Goal: Task Accomplishment & Management: Manage account settings

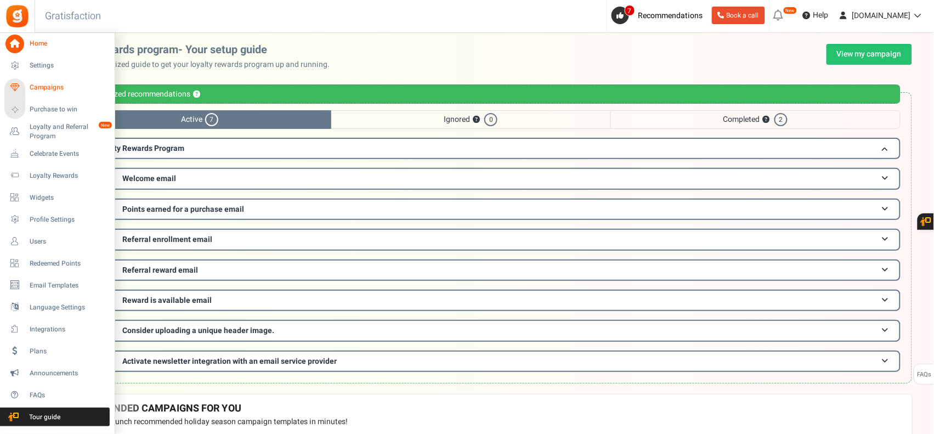
click at [30, 83] on span "Campaigns" at bounding box center [68, 87] width 77 height 9
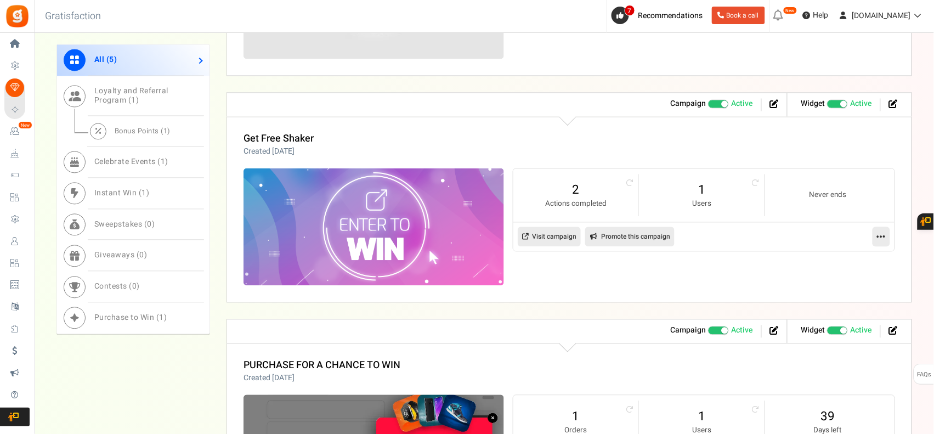
scroll to position [549, 0]
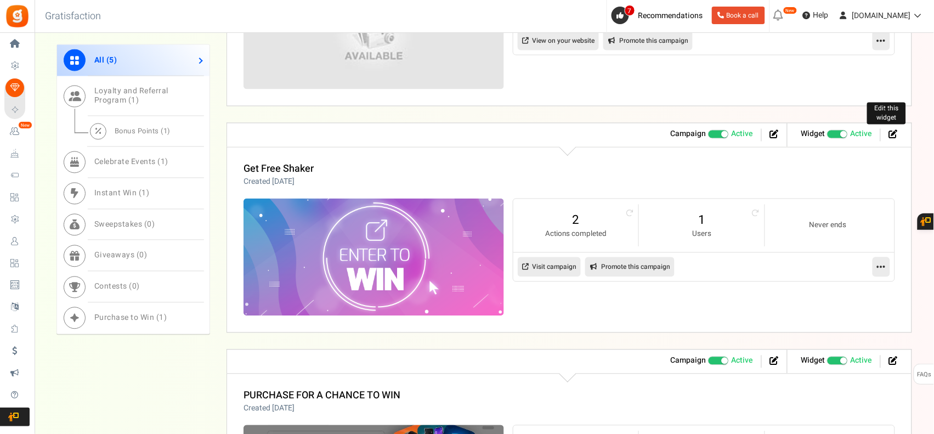
click at [893, 133] on icon at bounding box center [893, 134] width 9 height 9
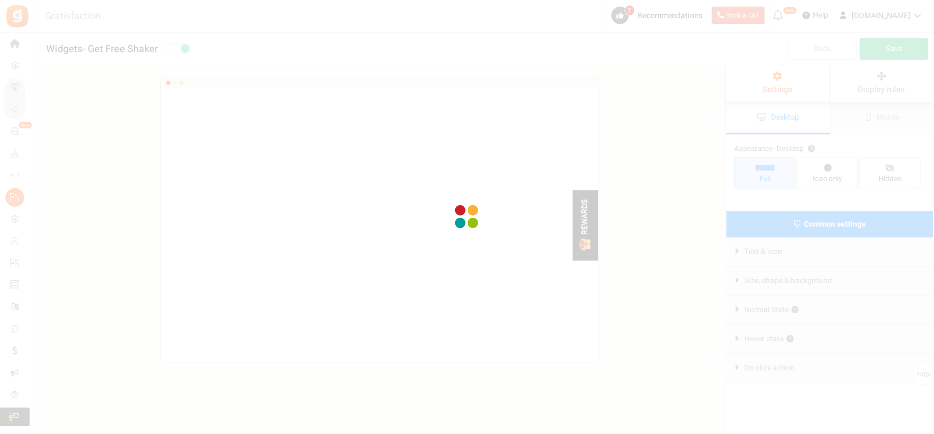
radio input "true"
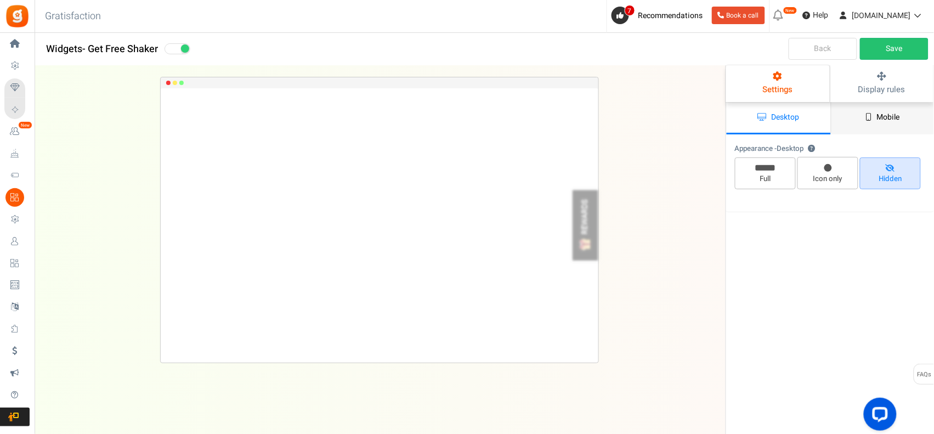
click at [858, 120] on link "Mobile" at bounding box center [883, 118] width 104 height 32
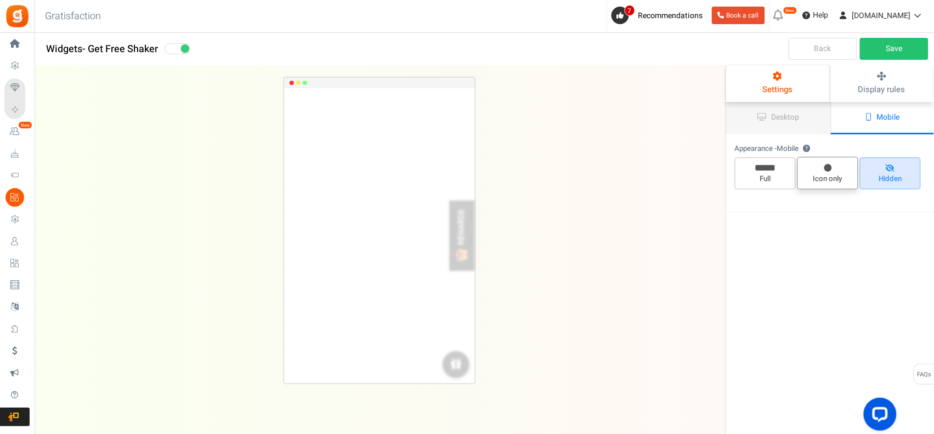
click at [815, 174] on span "Icon only" at bounding box center [827, 179] width 51 height 10
click at [828, 166] on input "Icon only" at bounding box center [831, 162] width 7 height 7
radio input "true"
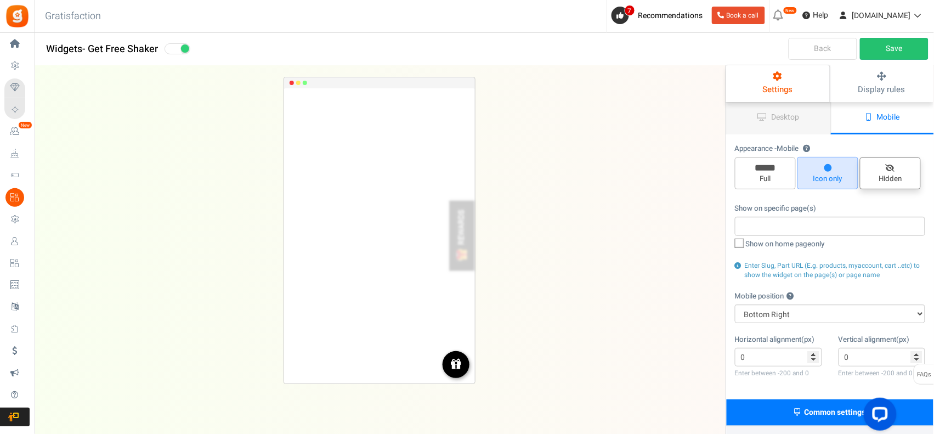
click at [894, 177] on span "Hidden" at bounding box center [890, 179] width 51 height 10
click at [894, 167] on input "Hidden" at bounding box center [894, 163] width 7 height 7
radio input "true"
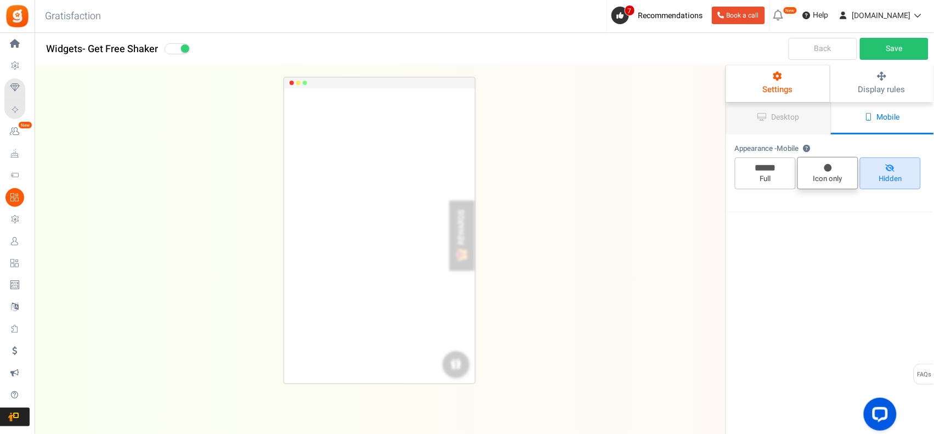
click at [822, 179] on span "Icon only" at bounding box center [827, 179] width 51 height 10
click at [828, 166] on input "Icon only" at bounding box center [831, 162] width 7 height 7
radio input "true"
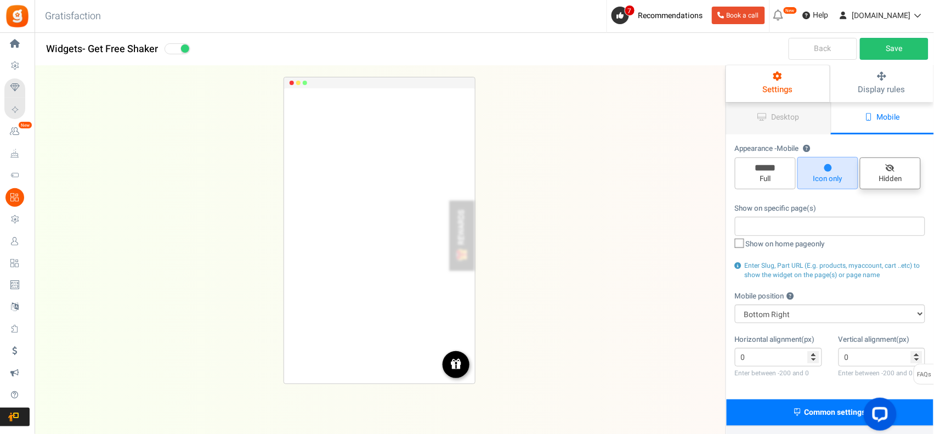
click at [881, 179] on span "Hidden" at bounding box center [890, 179] width 51 height 10
click at [891, 167] on input "Hidden" at bounding box center [894, 163] width 7 height 7
radio input "true"
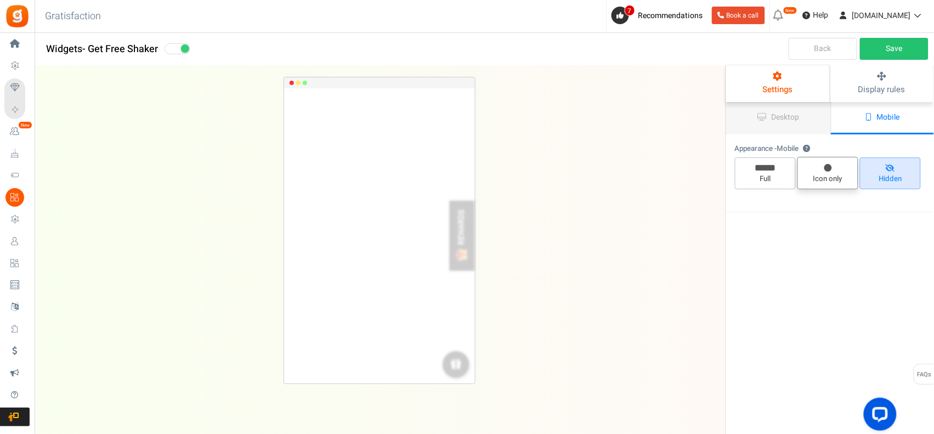
click at [830, 174] on span "Icon only" at bounding box center [827, 179] width 51 height 10
click at [830, 166] on input "Icon only" at bounding box center [831, 162] width 7 height 7
radio input "true"
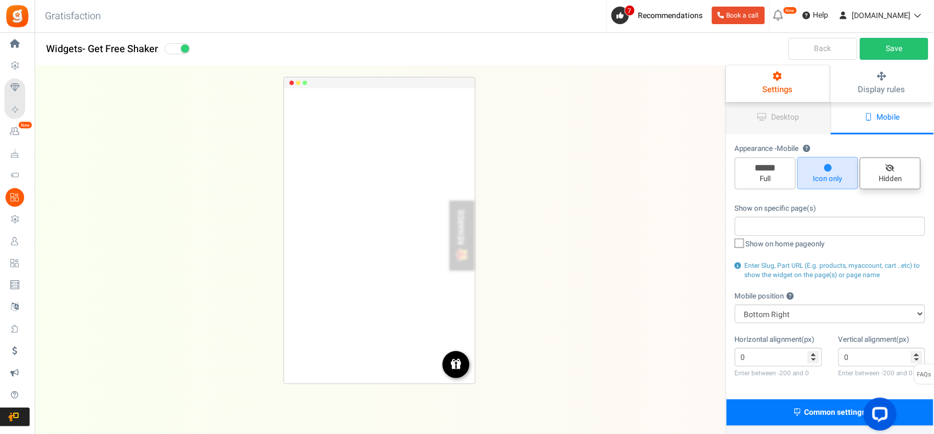
click at [884, 171] on span "Hidden" at bounding box center [890, 173] width 61 height 32
click at [891, 167] on input "Hidden" at bounding box center [894, 163] width 7 height 7
radio input "true"
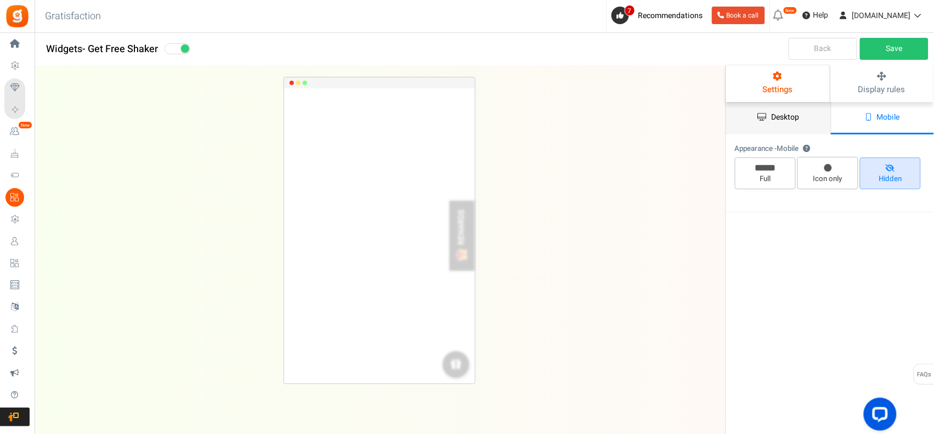
click at [775, 118] on span "Desktop" at bounding box center [786, 117] width 28 height 12
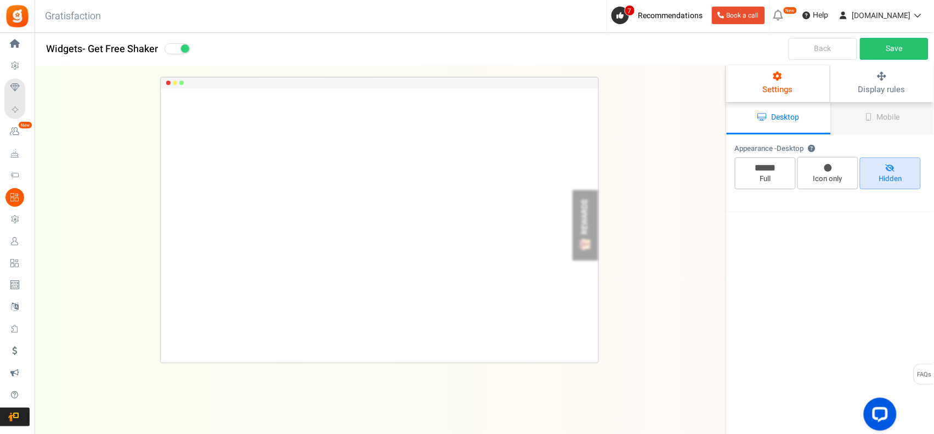
click at [778, 88] on span "Settings" at bounding box center [778, 89] width 30 height 12
click at [884, 118] on span "Mobile" at bounding box center [888, 117] width 23 height 12
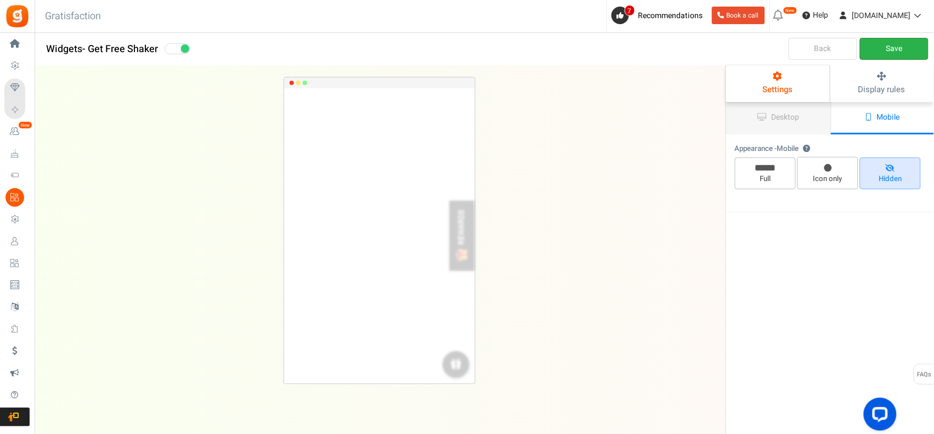
click at [906, 44] on link "Save" at bounding box center [894, 49] width 69 height 22
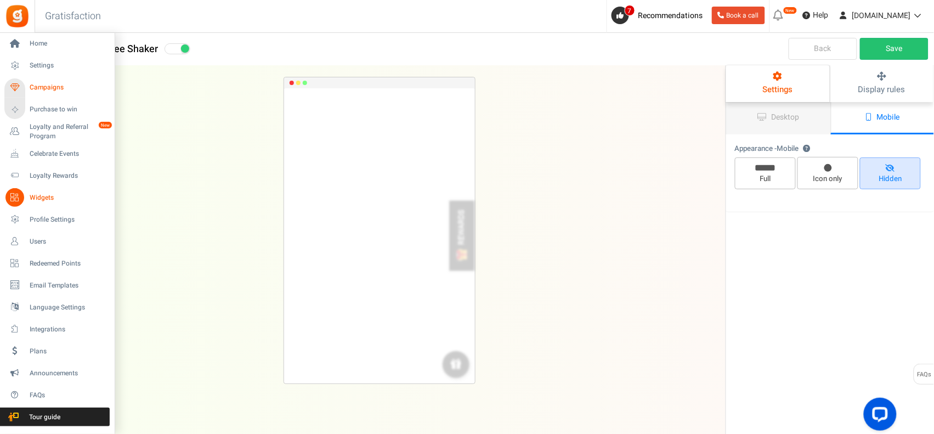
click at [25, 81] on link "Campaigns" at bounding box center [56, 87] width 105 height 19
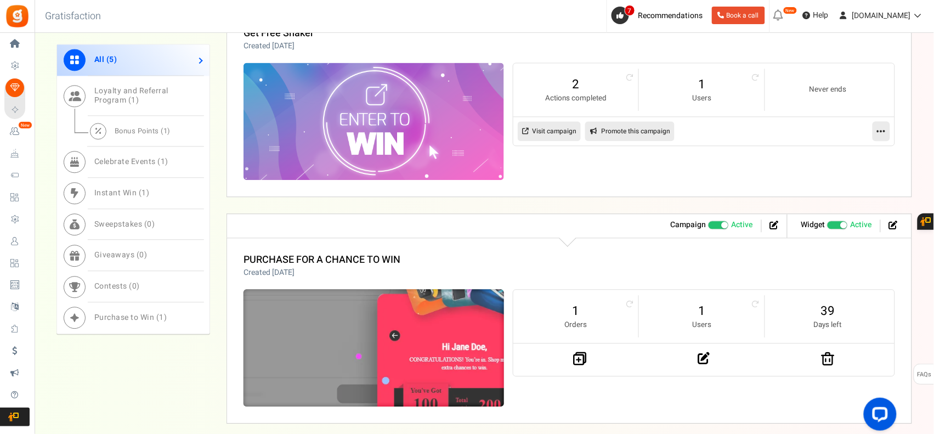
scroll to position [567, 0]
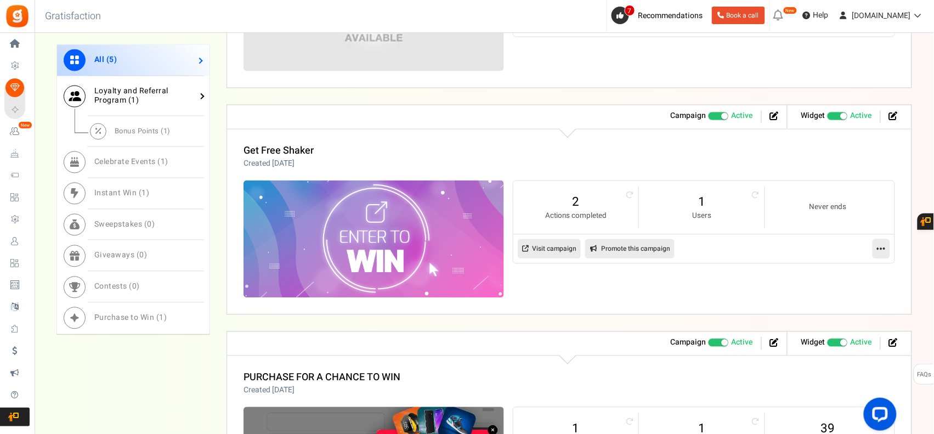
click at [161, 99] on link "Loyalty and Referral Program ( 1 )" at bounding box center [133, 96] width 152 height 41
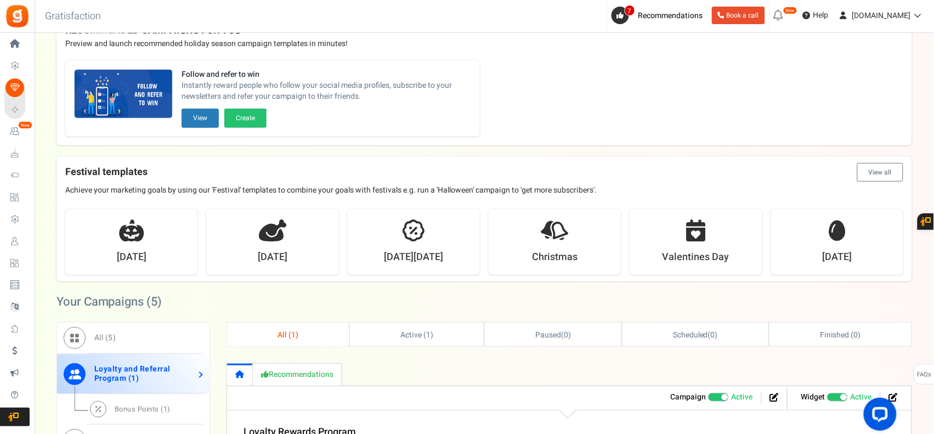
scroll to position [0, 0]
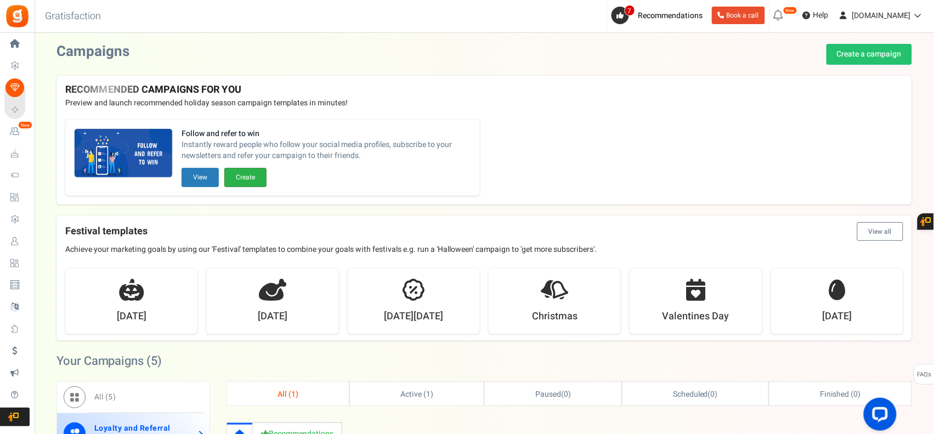
click at [240, 172] on button "Create" at bounding box center [245, 177] width 42 height 19
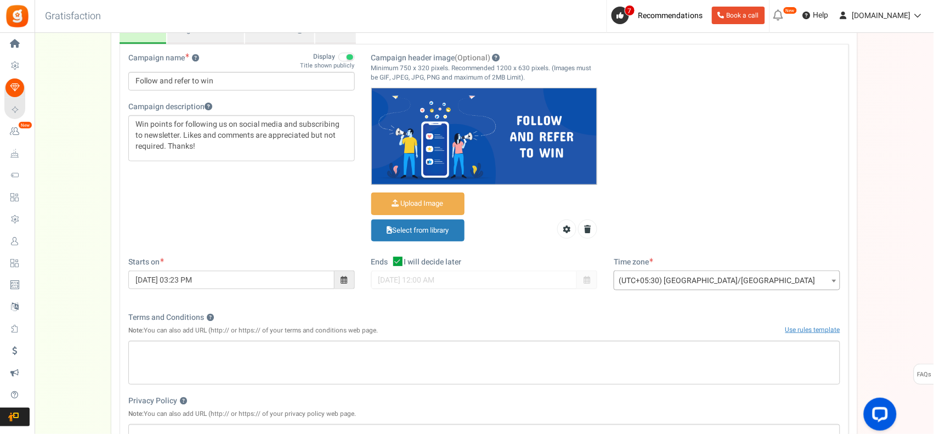
scroll to position [274, 0]
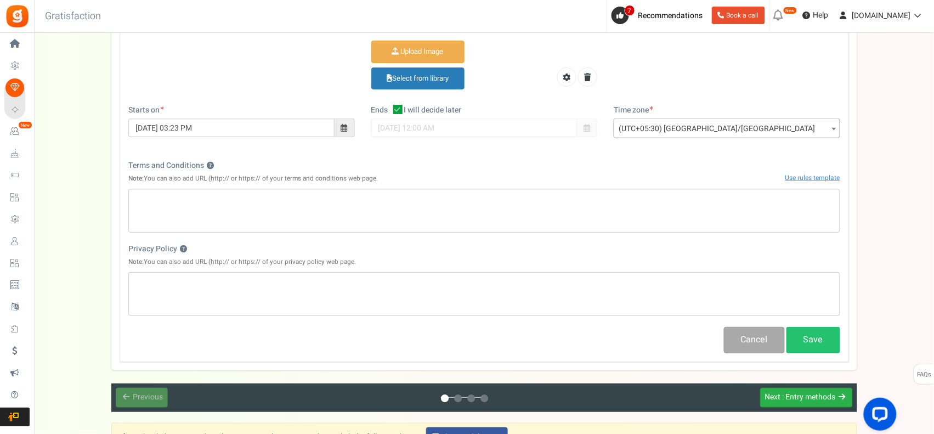
click at [812, 402] on span ": Entry methods" at bounding box center [809, 398] width 53 height 12
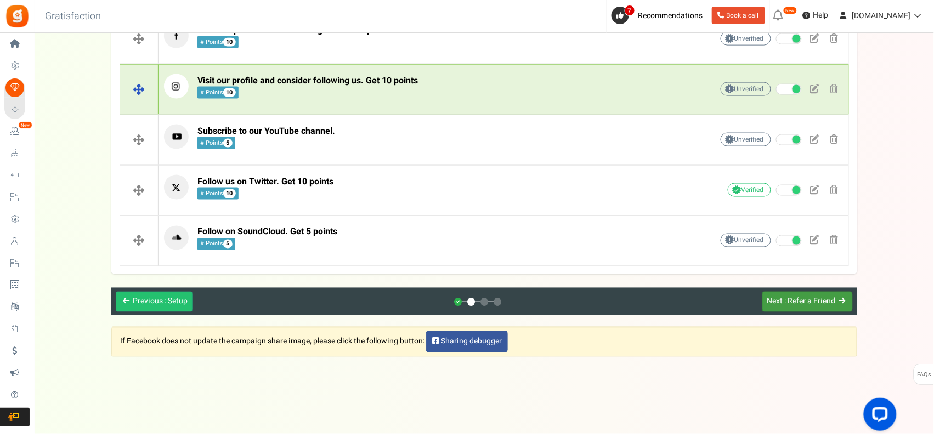
scroll to position [0, 0]
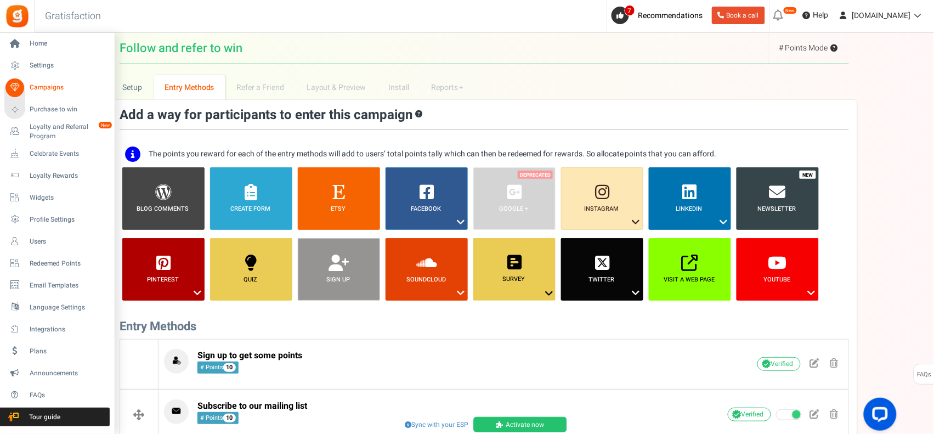
click at [6, 86] on icon at bounding box center [14, 87] width 19 height 19
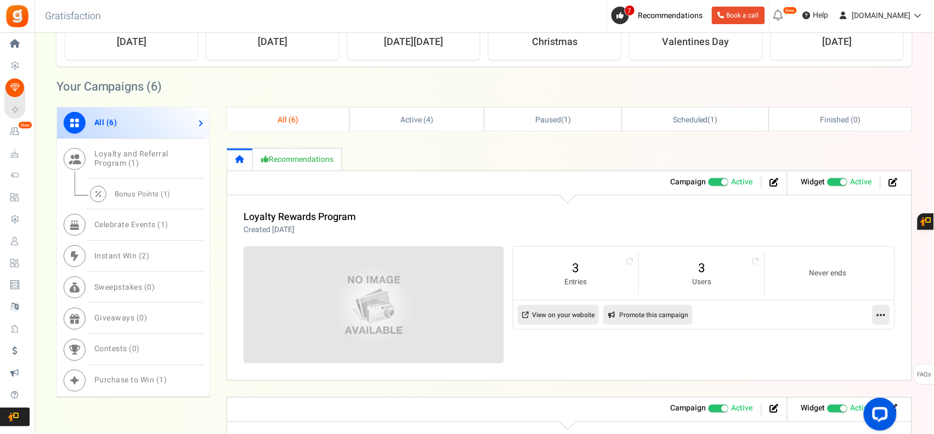
scroll to position [365, 0]
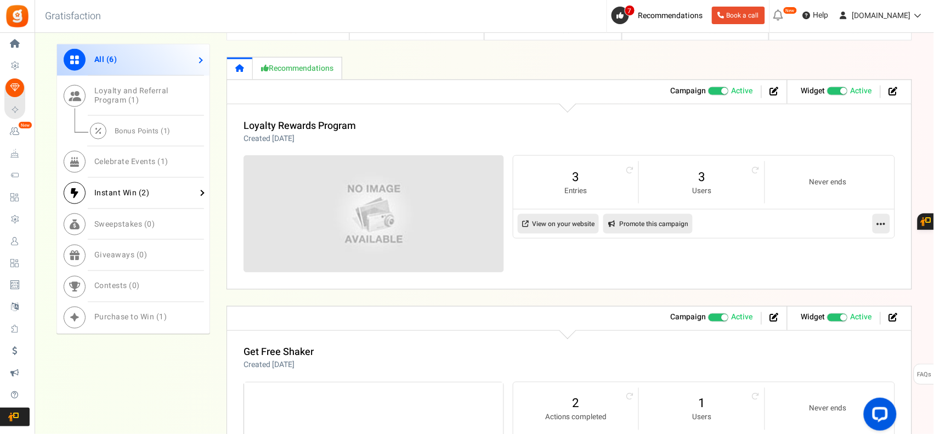
click at [139, 192] on span "Instant Win ( 2 )" at bounding box center [121, 193] width 55 height 12
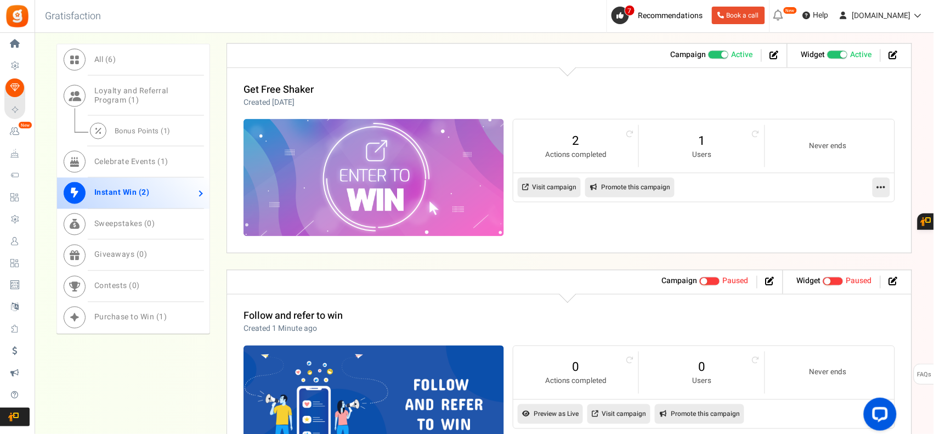
scroll to position [550, 0]
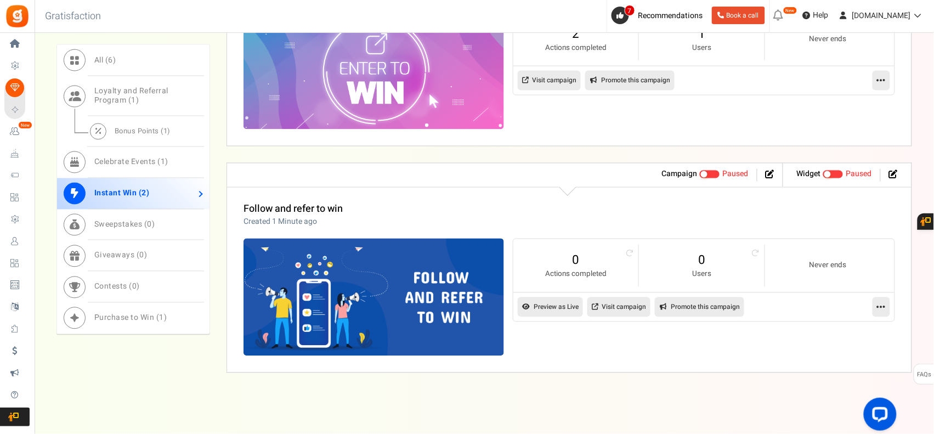
click at [631, 307] on link "Visit campaign" at bounding box center [618, 307] width 63 height 20
click at [878, 306] on icon at bounding box center [881, 307] width 9 height 10
click at [837, 332] on link "Edit" at bounding box center [846, 334] width 81 height 20
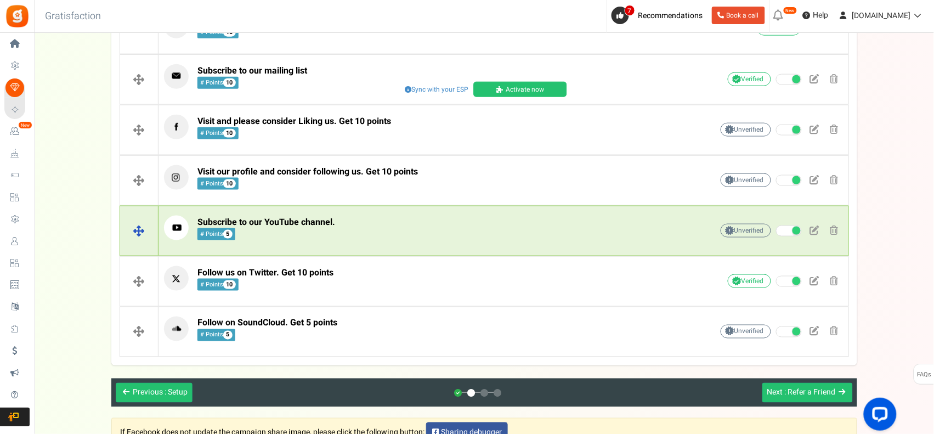
scroll to position [365, 0]
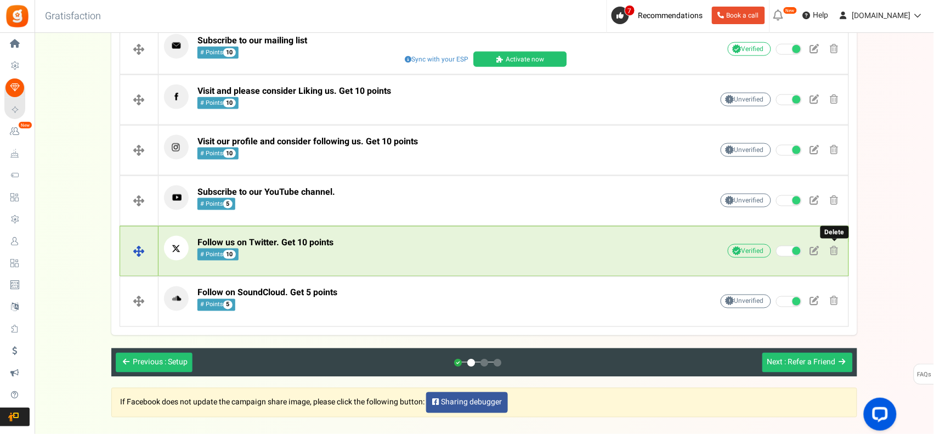
click at [834, 250] on span at bounding box center [834, 250] width 8 height 9
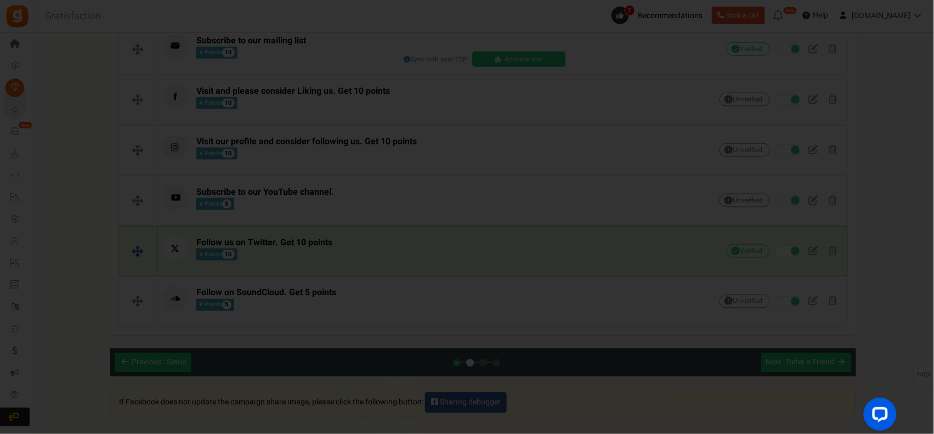
scroll to position [0, 0]
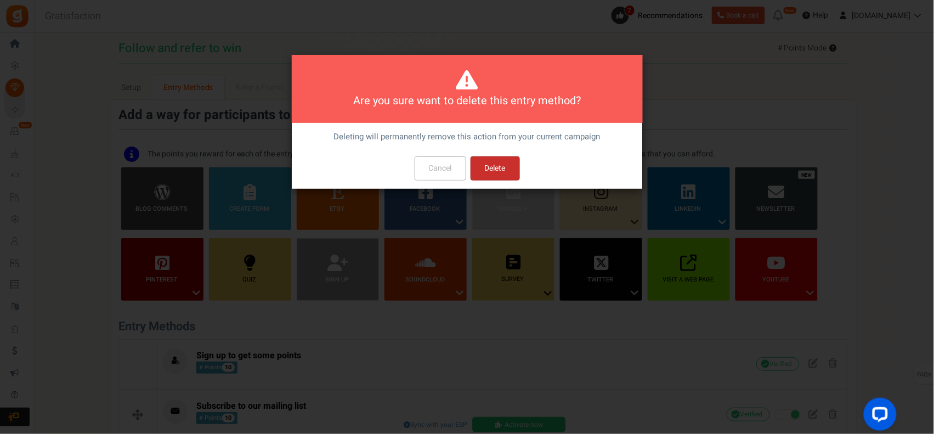
click at [508, 170] on button "Delete" at bounding box center [495, 168] width 49 height 24
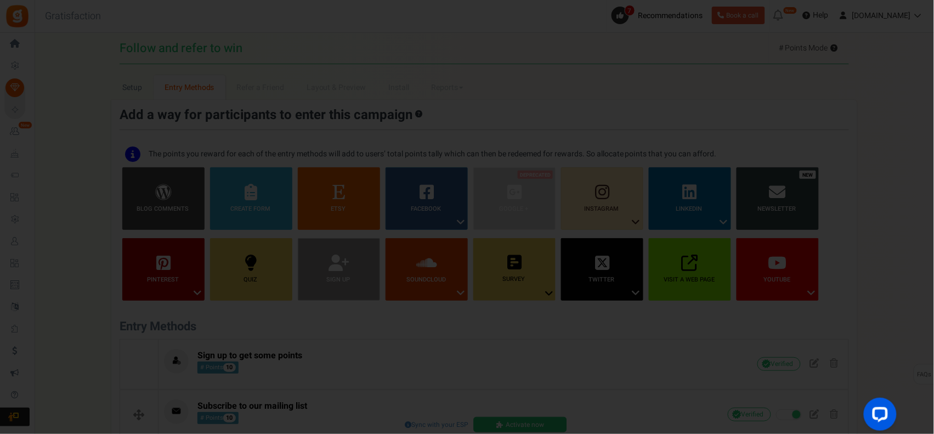
scroll to position [378, 0]
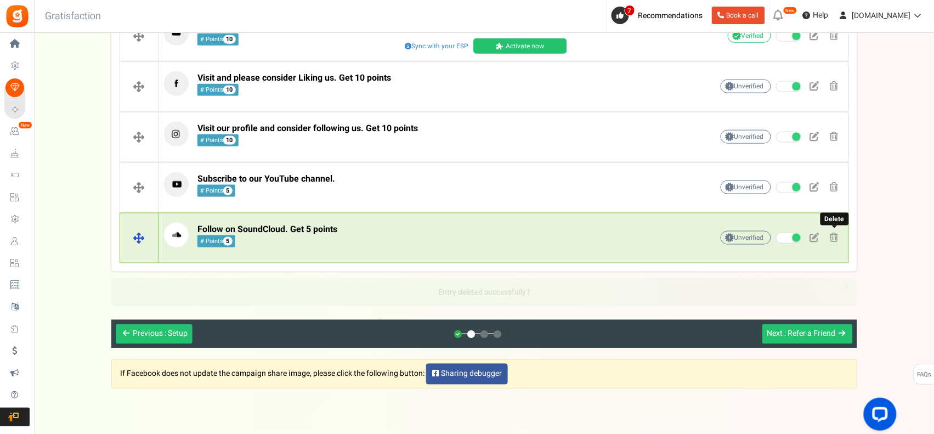
click at [832, 234] on span at bounding box center [834, 237] width 8 height 9
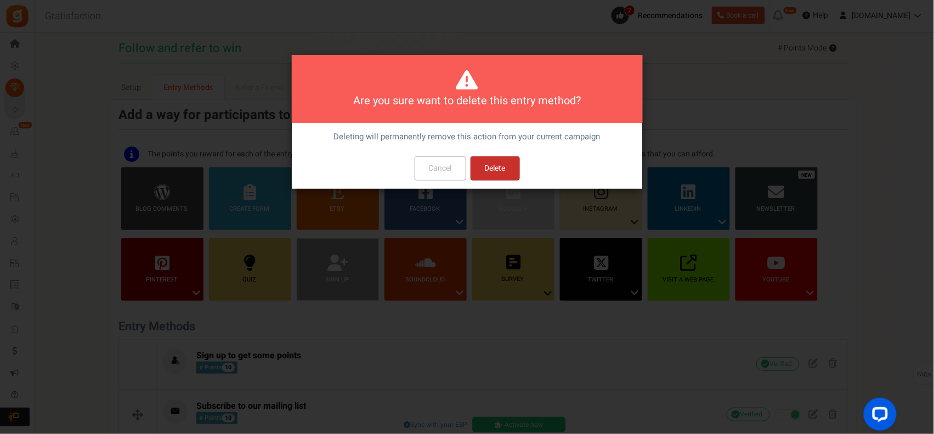
click at [505, 166] on button "Delete" at bounding box center [495, 168] width 49 height 24
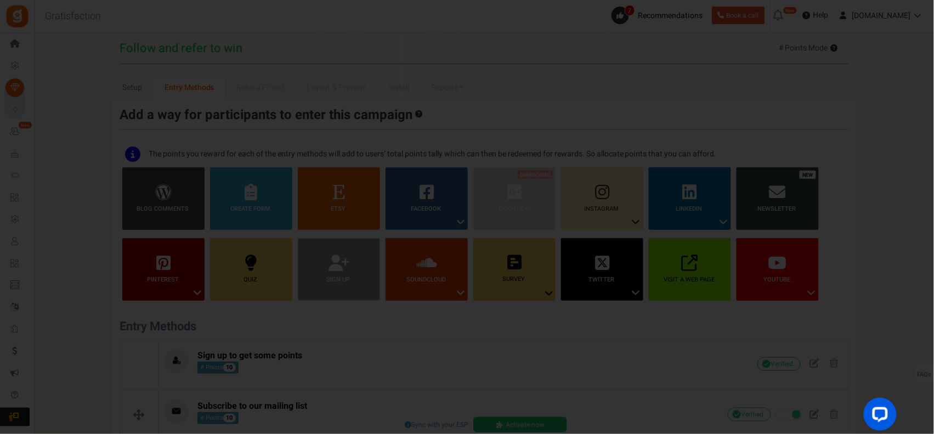
scroll to position [327, 0]
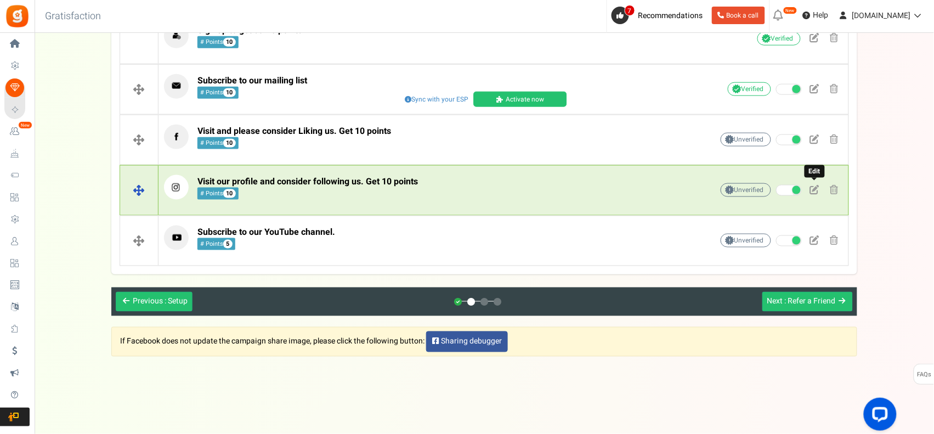
click at [815, 187] on span at bounding box center [814, 189] width 9 height 9
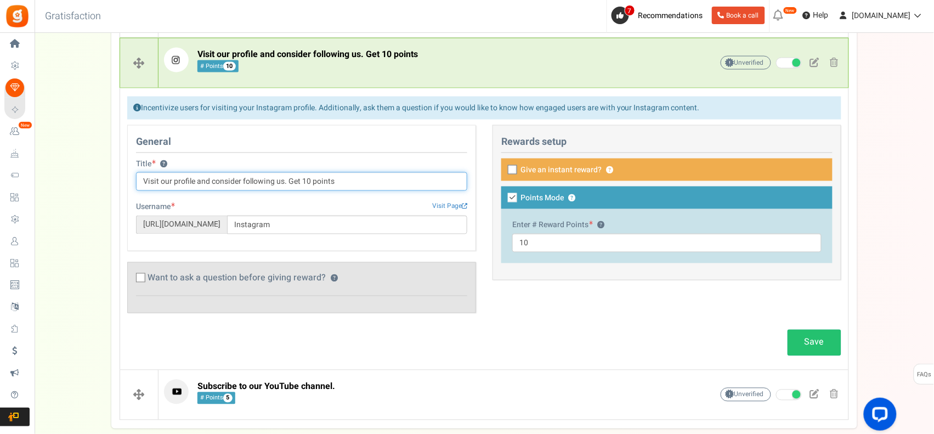
scroll to position [511, 0]
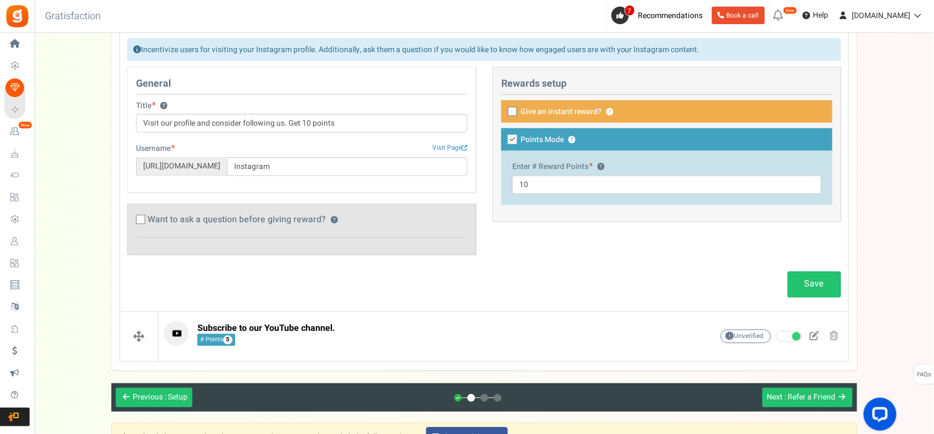
click at [511, 141] on icon at bounding box center [512, 139] width 9 height 9
click at [504, 141] on input "Points Mode ?" at bounding box center [500, 140] width 7 height 7
checkbox input "false"
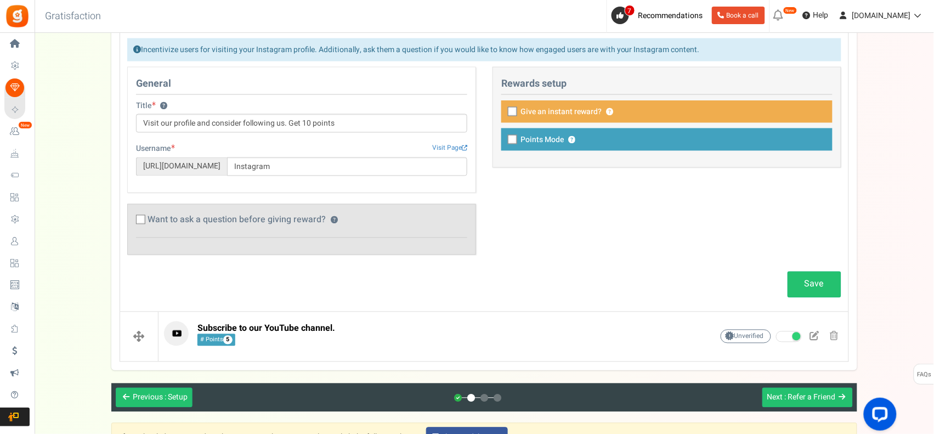
click at [511, 113] on icon at bounding box center [513, 112] width 7 height 7
click at [504, 113] on input "Give an instant reward? ?" at bounding box center [500, 112] width 7 height 7
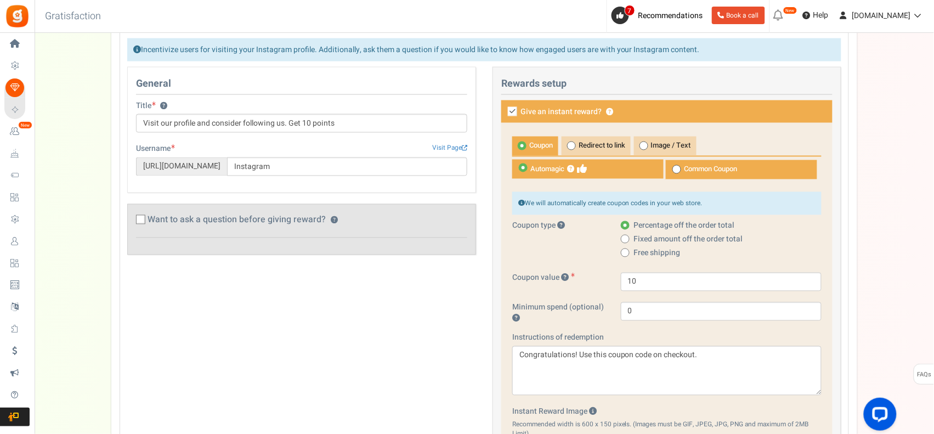
click at [509, 112] on icon at bounding box center [512, 111] width 9 height 9
click at [504, 112] on input "Give an instant reward? ?" at bounding box center [500, 112] width 7 height 7
click at [510, 112] on icon at bounding box center [513, 112] width 7 height 7
click at [504, 112] on input "Give an instant reward? ?" at bounding box center [500, 112] width 7 height 7
click at [513, 111] on icon at bounding box center [512, 111] width 9 height 9
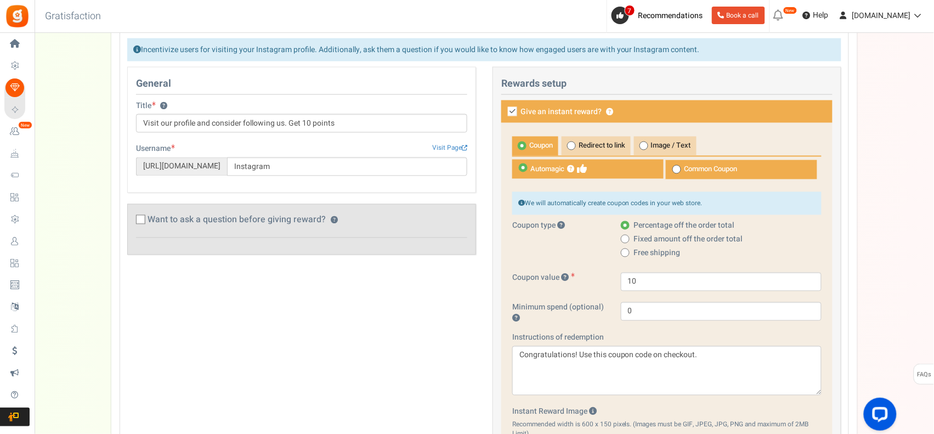
click at [504, 111] on input "Give an instant reward? ?" at bounding box center [500, 112] width 7 height 7
checkbox input "false"
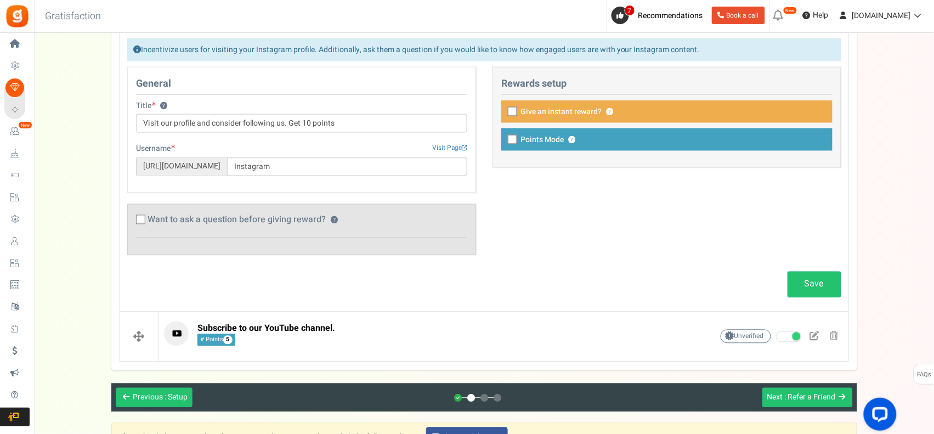
click at [513, 138] on icon at bounding box center [513, 140] width 7 height 7
click at [504, 138] on input "Points Mode ?" at bounding box center [500, 140] width 7 height 7
checkbox input "true"
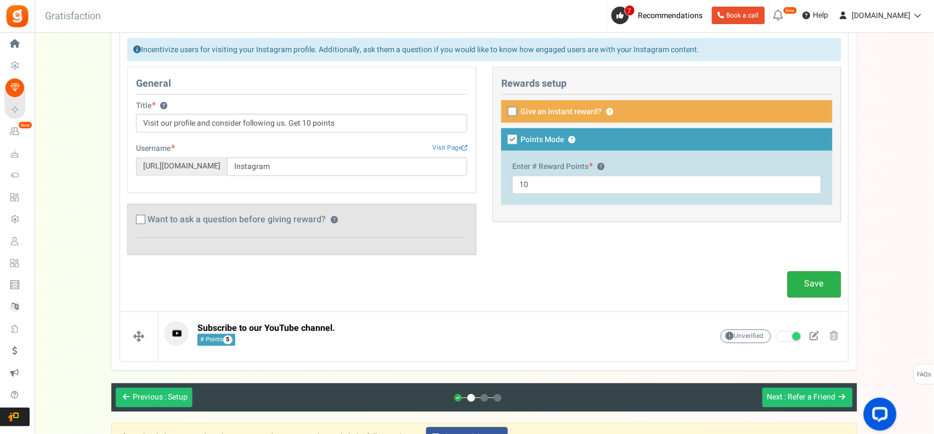
click at [815, 279] on link "Save" at bounding box center [815, 285] width 54 height 26
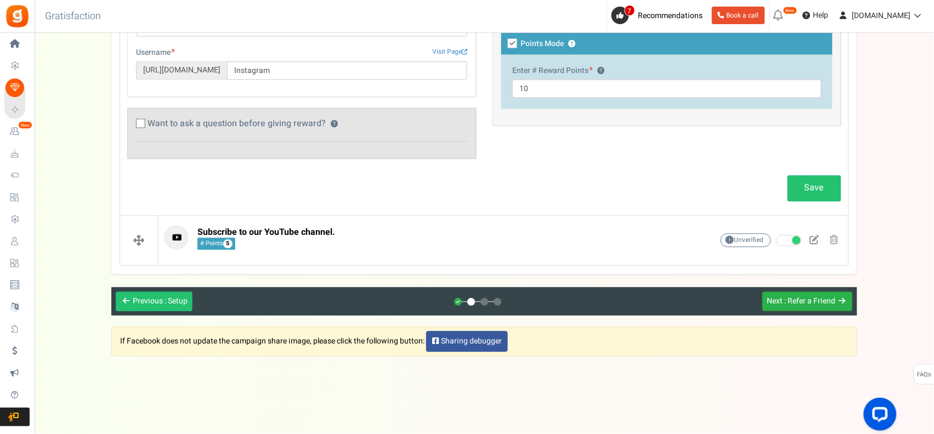
scroll to position [610, 0]
click at [796, 298] on span ": Refer a Friend" at bounding box center [810, 302] width 51 height 12
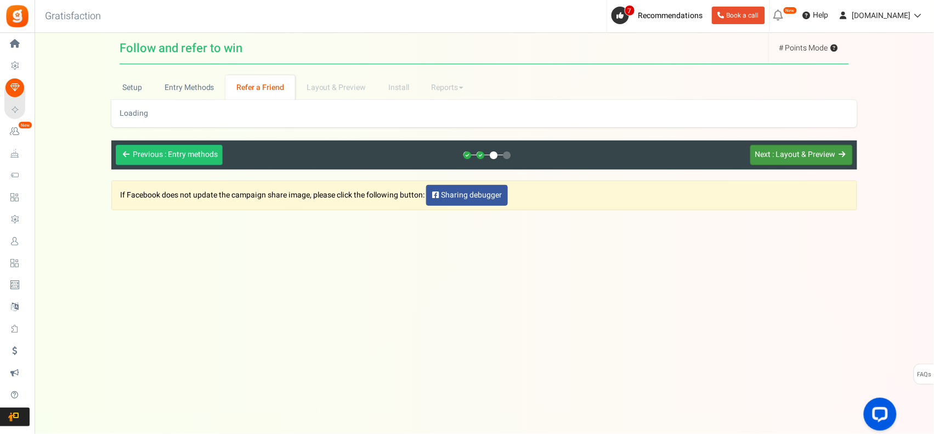
scroll to position [0, 0]
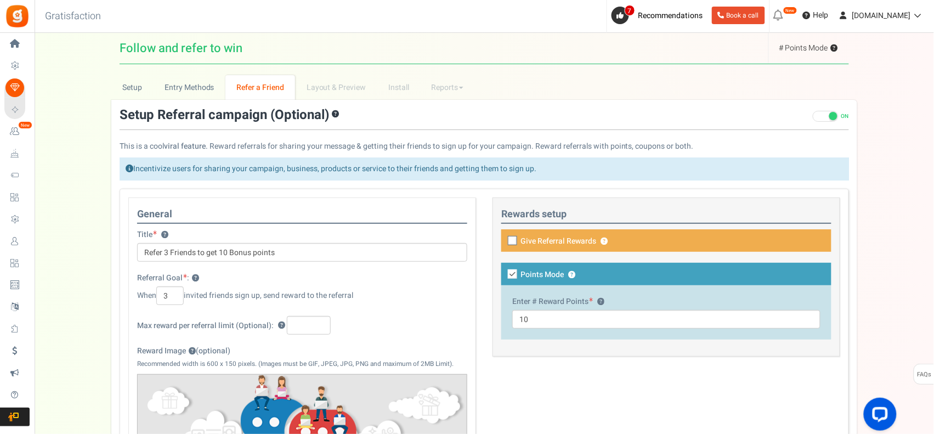
click at [485, 272] on div "This campaign category can have no rewards for any action Rewards setup Give Re…" at bounding box center [666, 282] width 364 height 170
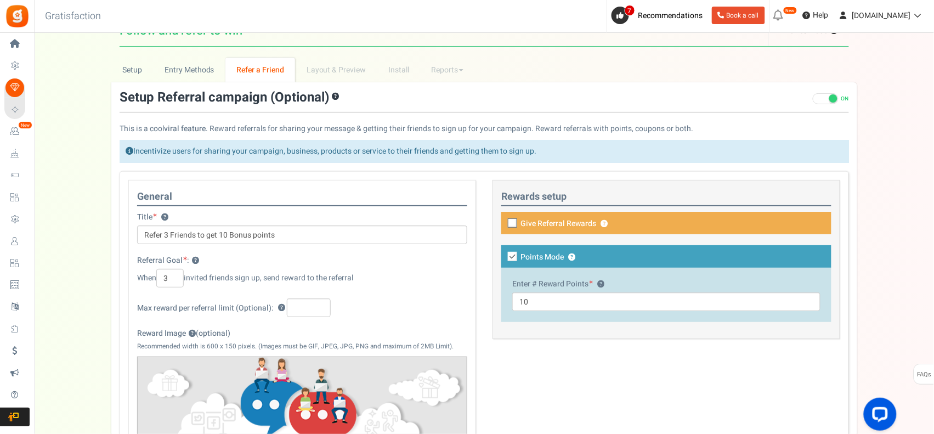
scroll to position [110, 0]
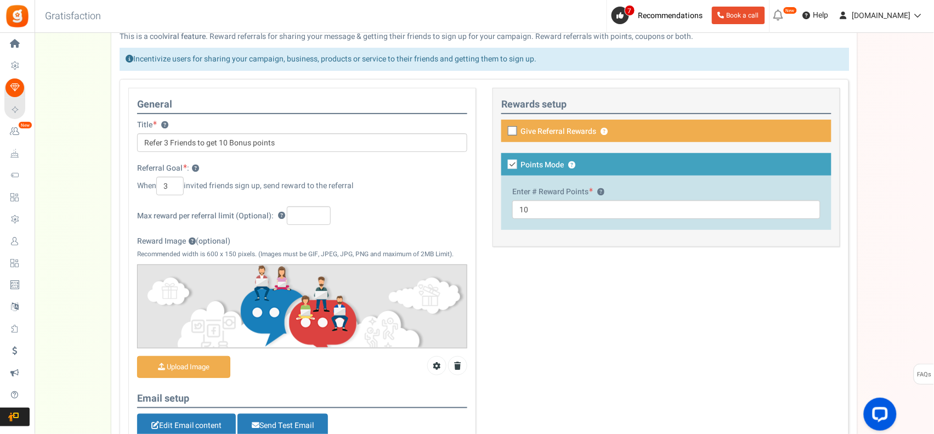
click at [514, 129] on icon at bounding box center [513, 131] width 7 height 7
click at [514, 129] on input "Give Referral Rewards ? Coupon over" at bounding box center [662, 137] width 330 height 19
checkbox input "true"
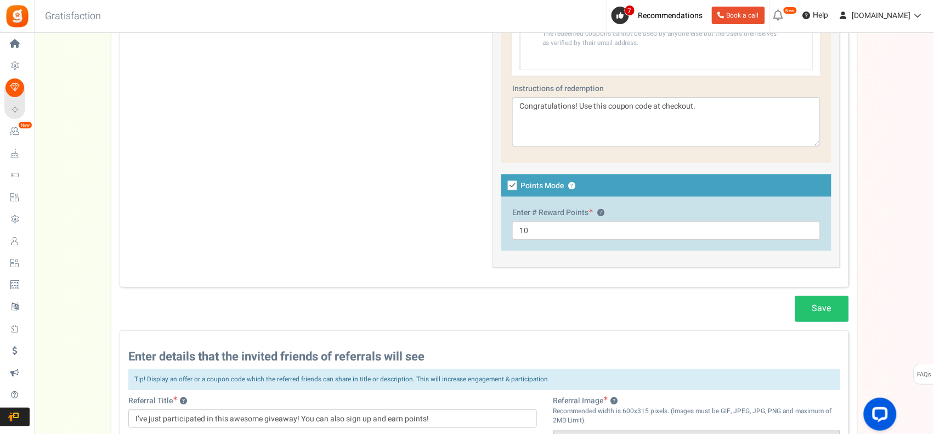
scroll to position [566, 0]
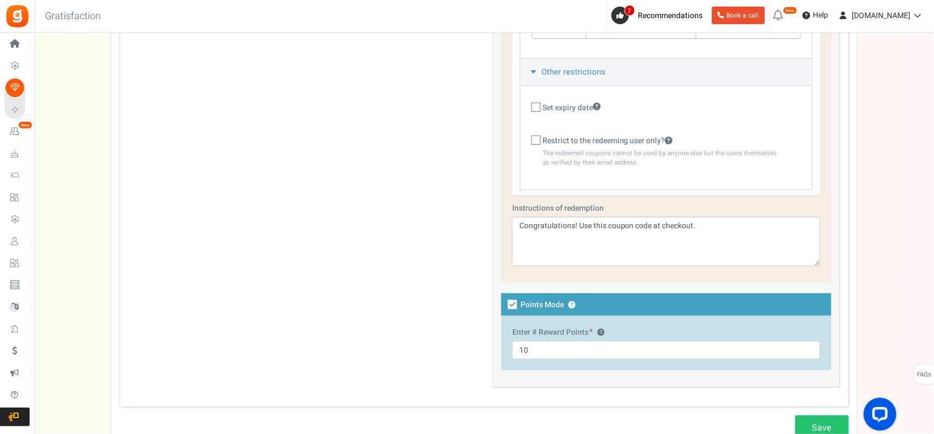
click at [509, 306] on icon at bounding box center [512, 304] width 9 height 9
click at [509, 306] on input "Points Mode ?" at bounding box center [662, 311] width 330 height 19
checkbox input "false"
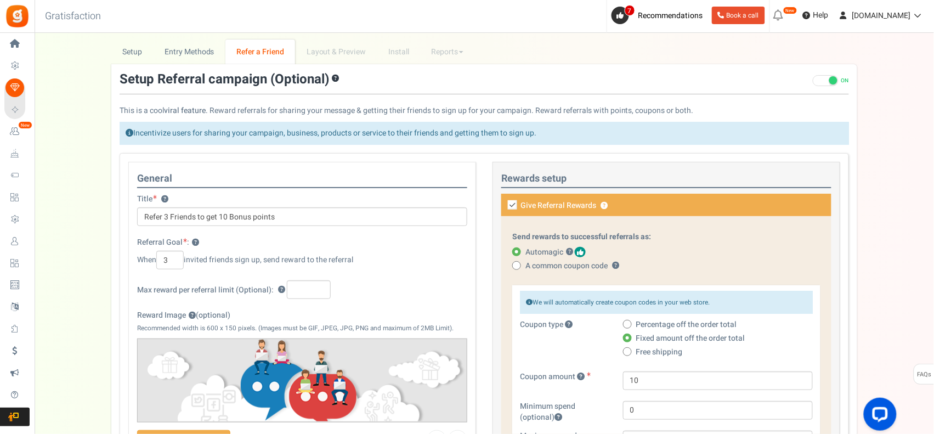
scroll to position [0, 0]
